Goal: Transaction & Acquisition: Book appointment/travel/reservation

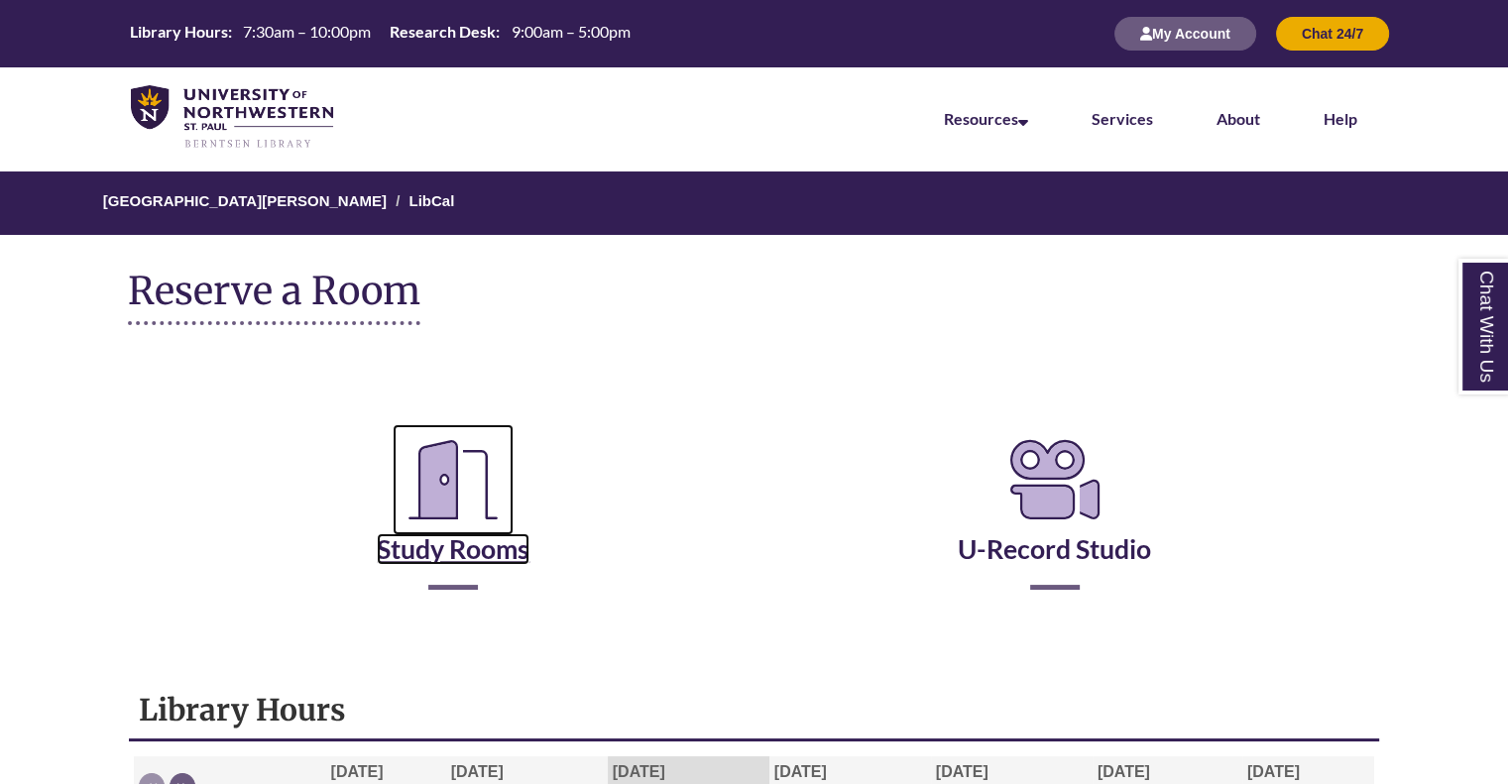
click at [472, 562] on link "Study Rooms" at bounding box center [453, 524] width 153 height 81
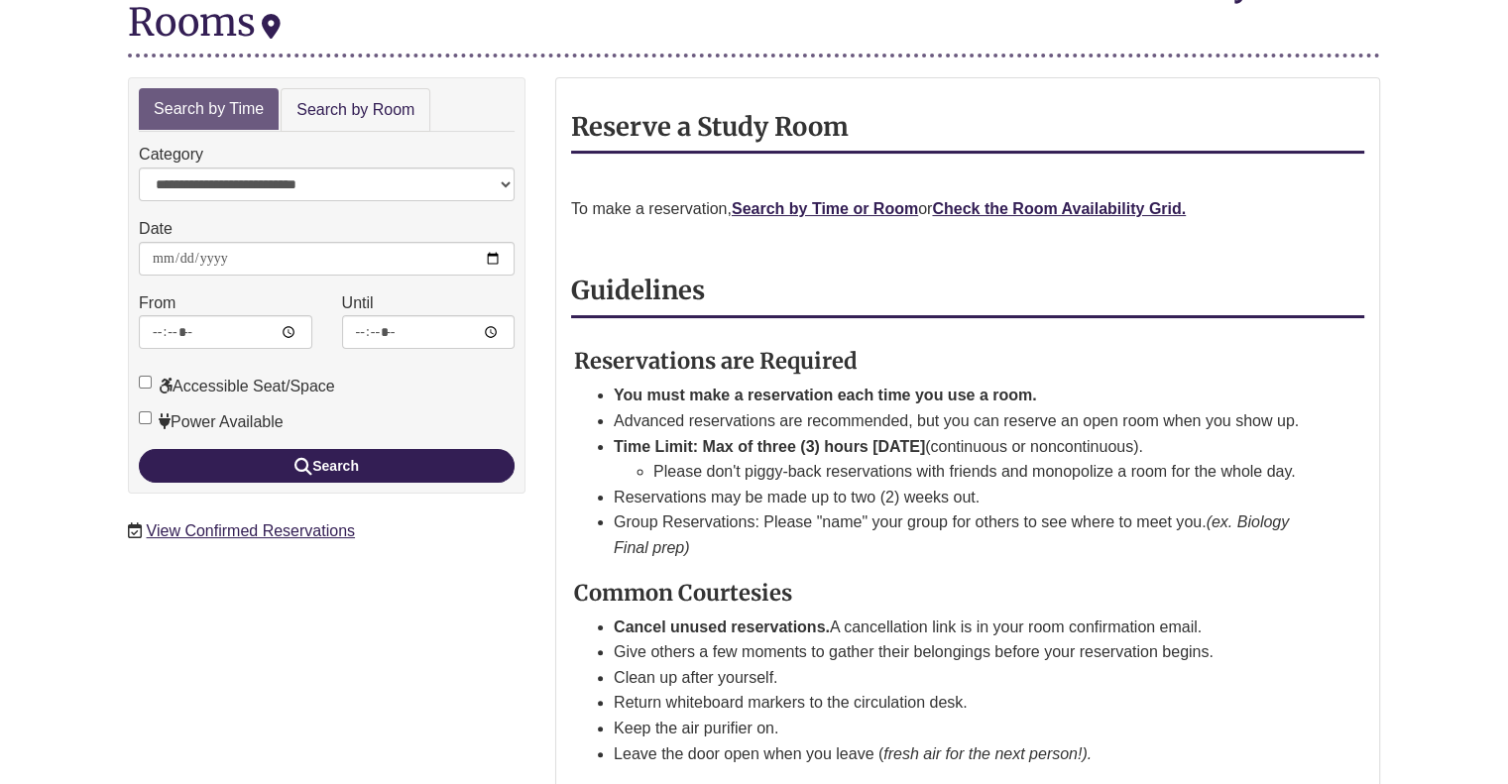
scroll to position [298, 0]
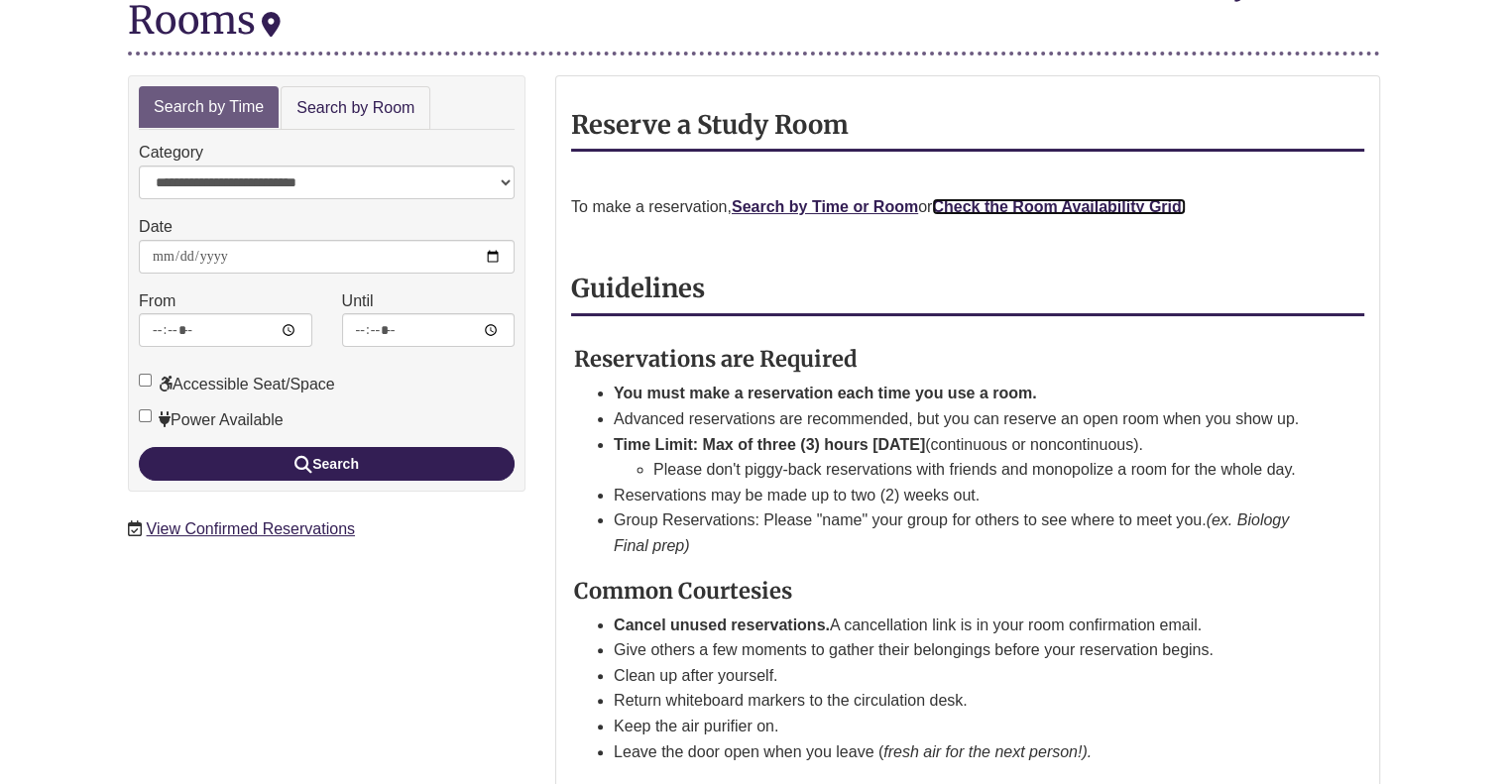
click at [1029, 198] on strong "Check the Room Availability Grid." at bounding box center [1059, 206] width 254 height 17
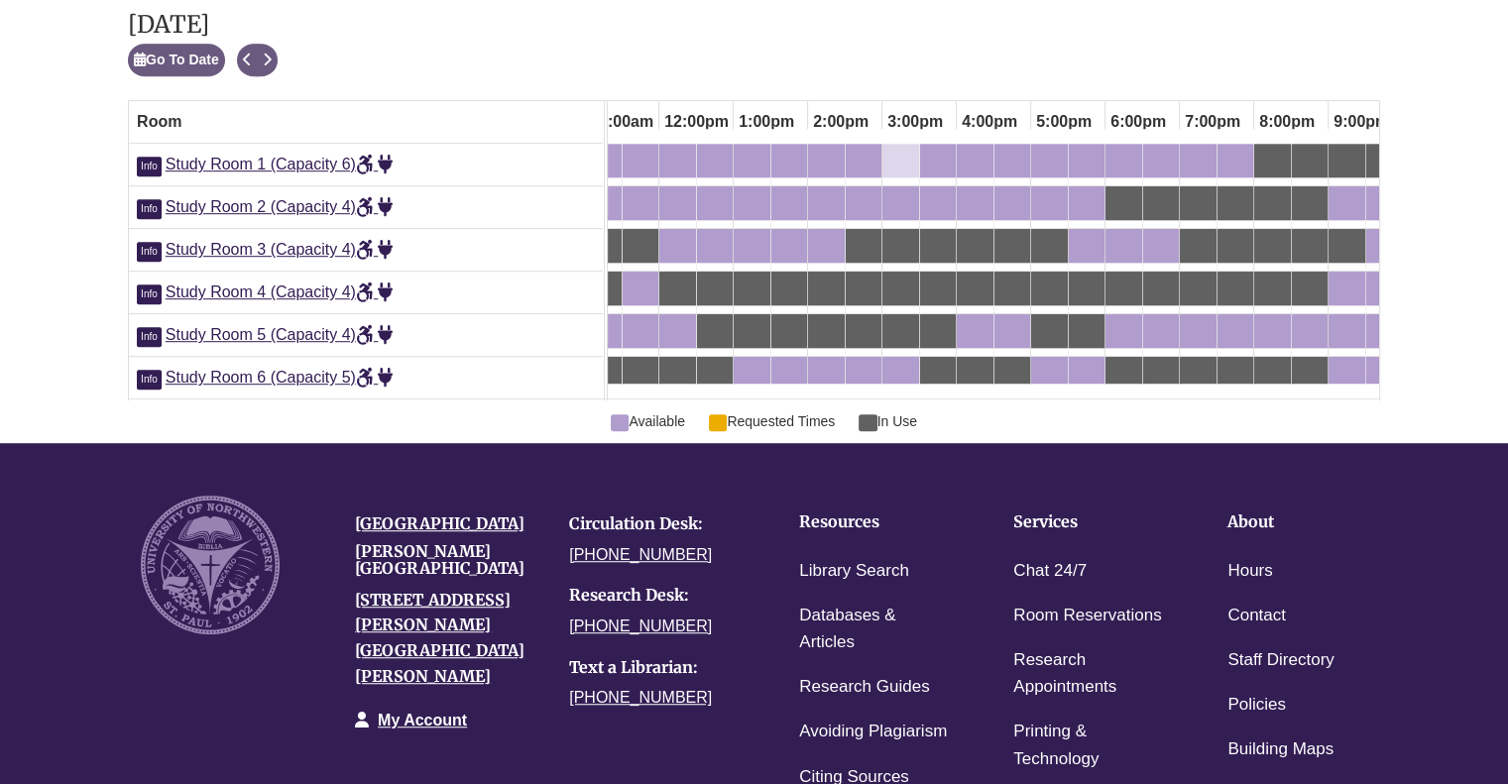
click at [895, 166] on div "3:00pm Tuesday, September 23, 2025 - Study Room 1 - Available" at bounding box center [901, 161] width 33 height 22
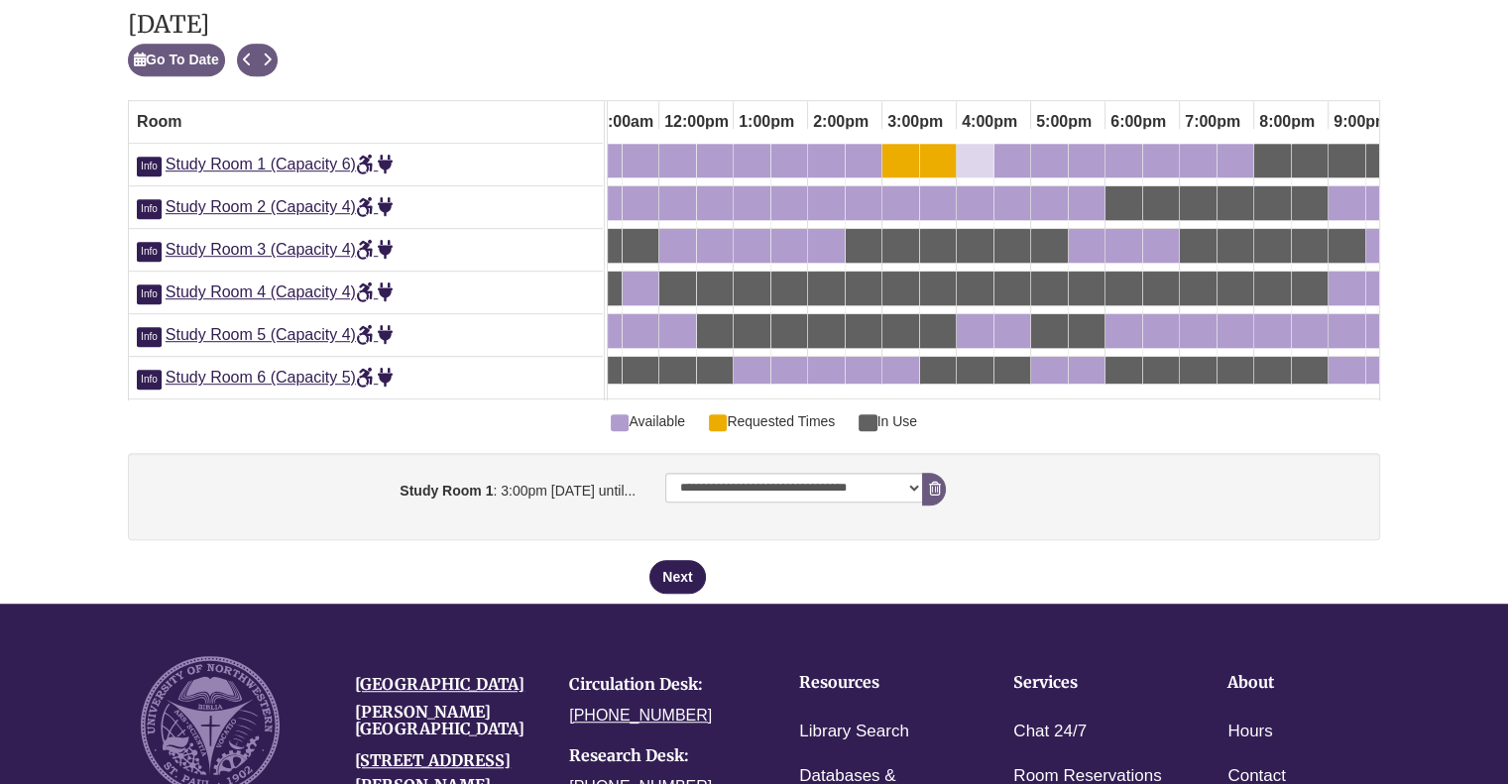
click at [968, 162] on div "4:00pm Tuesday, September 23, 2025 - Study Room 1 - Available" at bounding box center [975, 161] width 33 height 22
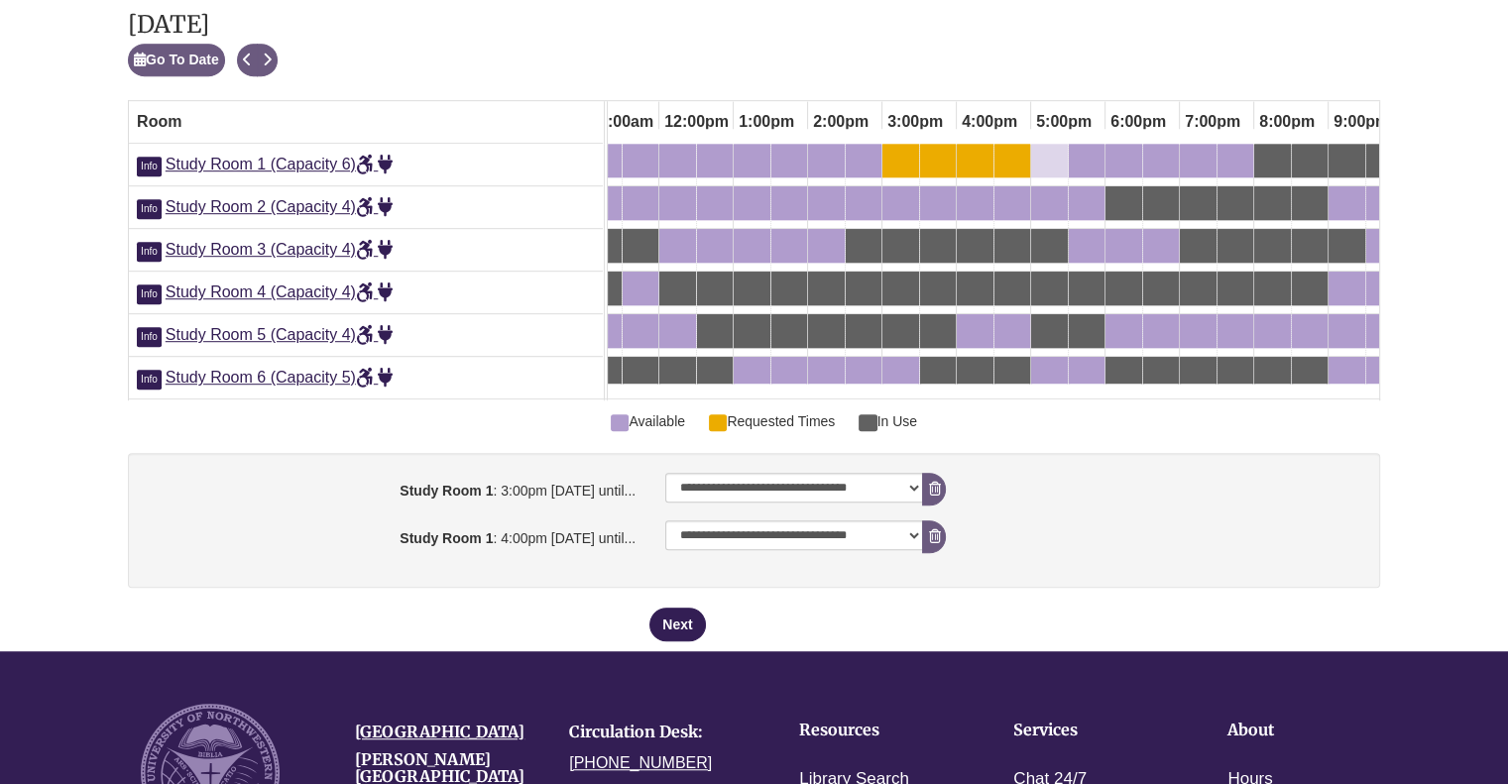
click at [1054, 154] on div "5:00pm Tuesday, September 23, 2025 - Study Room 1 - Available" at bounding box center [1049, 161] width 33 height 22
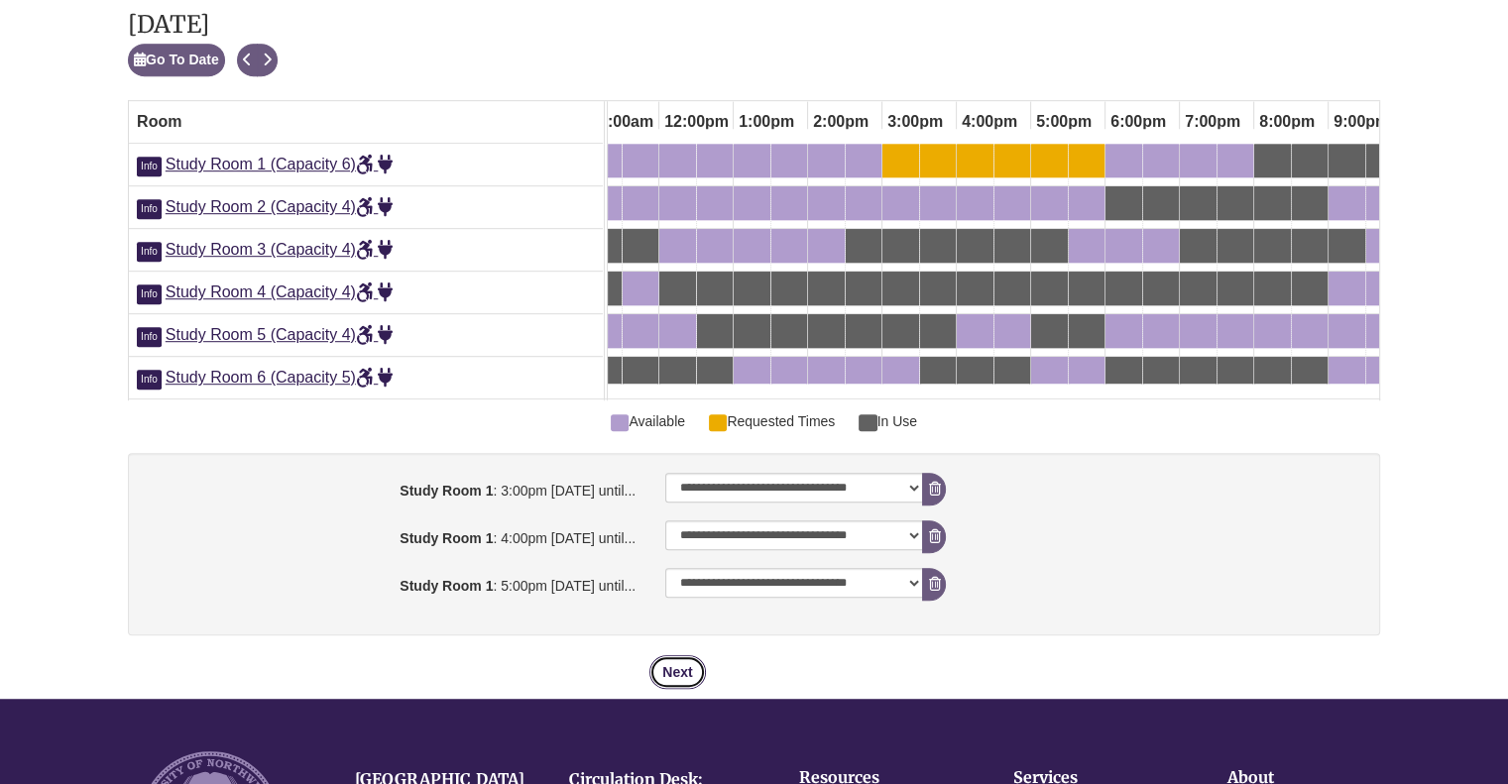
click at [684, 678] on button "Next" at bounding box center [678, 673] width 56 height 34
